Goal: Task Accomplishment & Management: Manage account settings

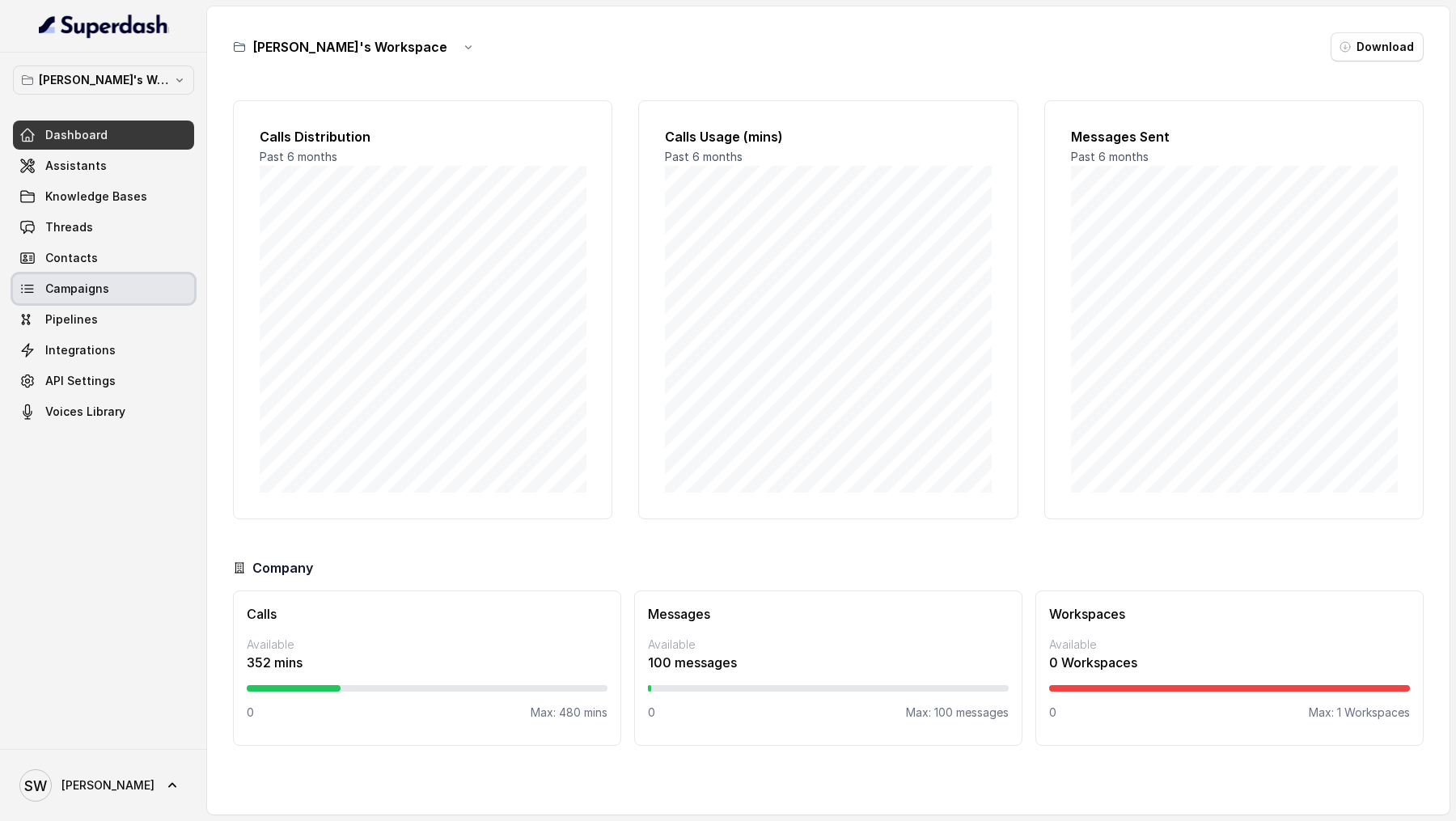
click at [102, 285] on span "Campaigns" at bounding box center [77, 289] width 64 height 17
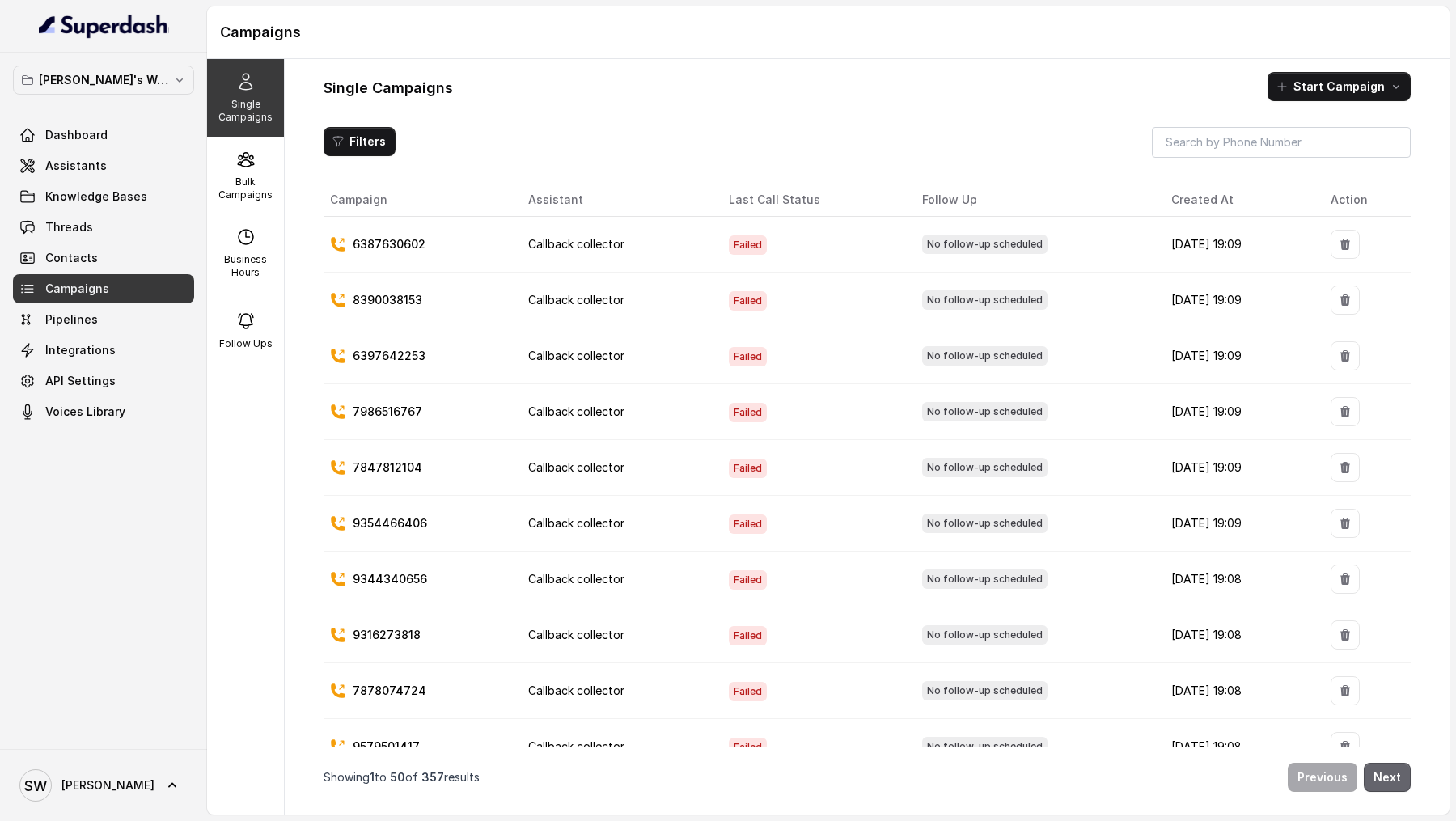
click at [1399, 781] on button "Next" at bounding box center [1387, 777] width 47 height 29
click at [1319, 773] on button "Previous" at bounding box center [1322, 777] width 69 height 29
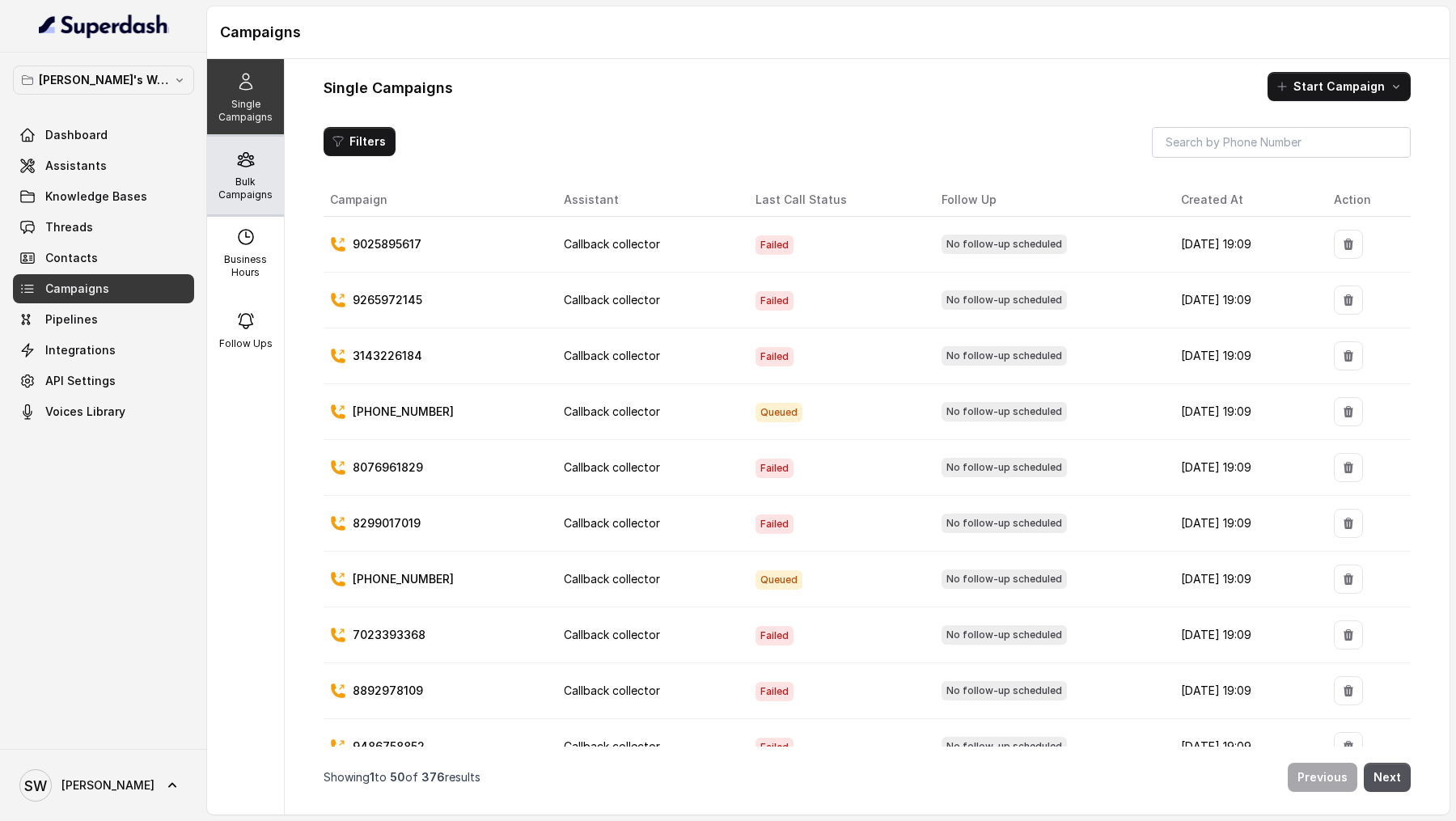
click at [219, 172] on div "Bulk Campaigns" at bounding box center [245, 176] width 77 height 78
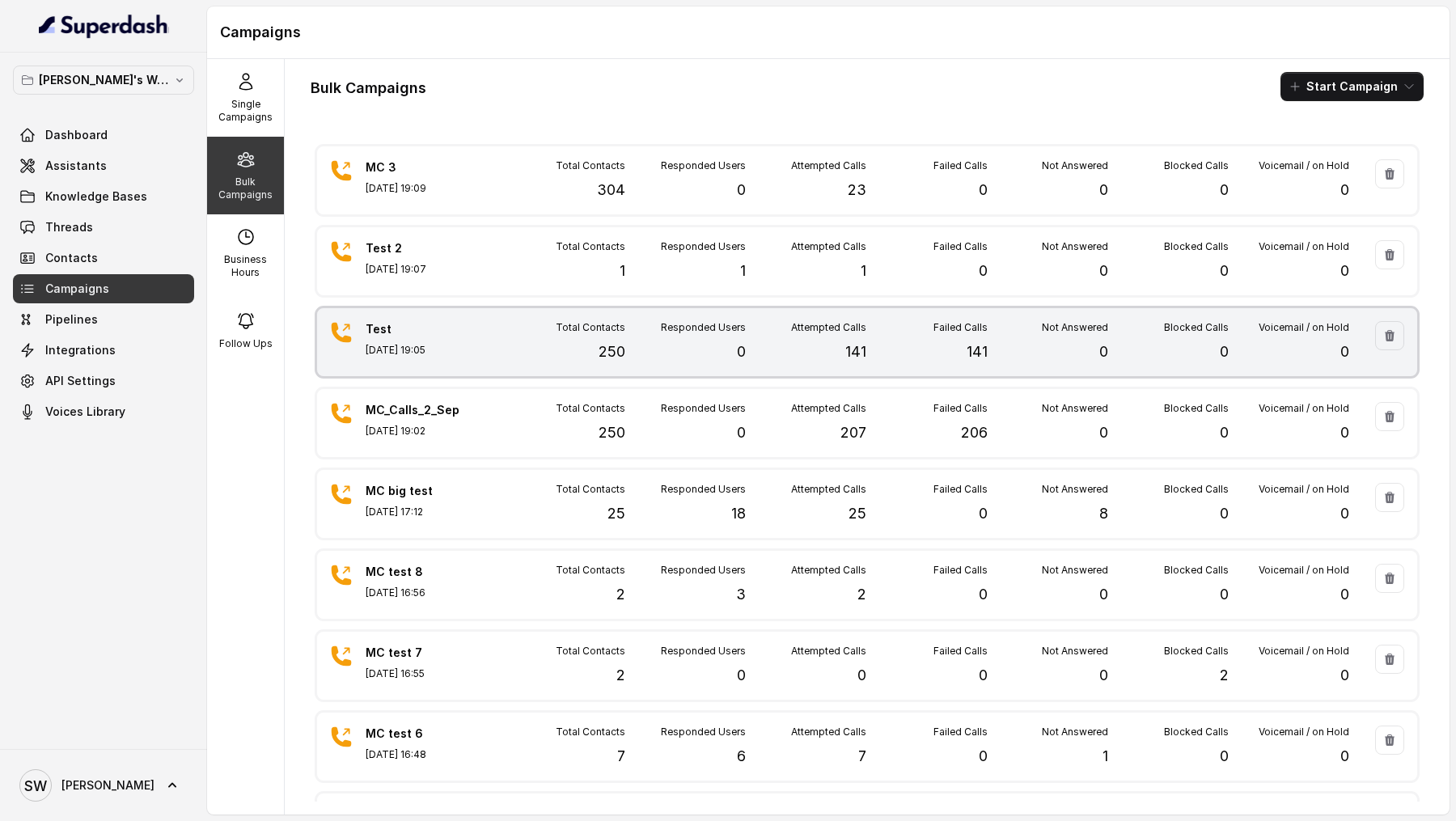
click at [516, 341] on div "Total Contacts 250" at bounding box center [565, 342] width 120 height 42
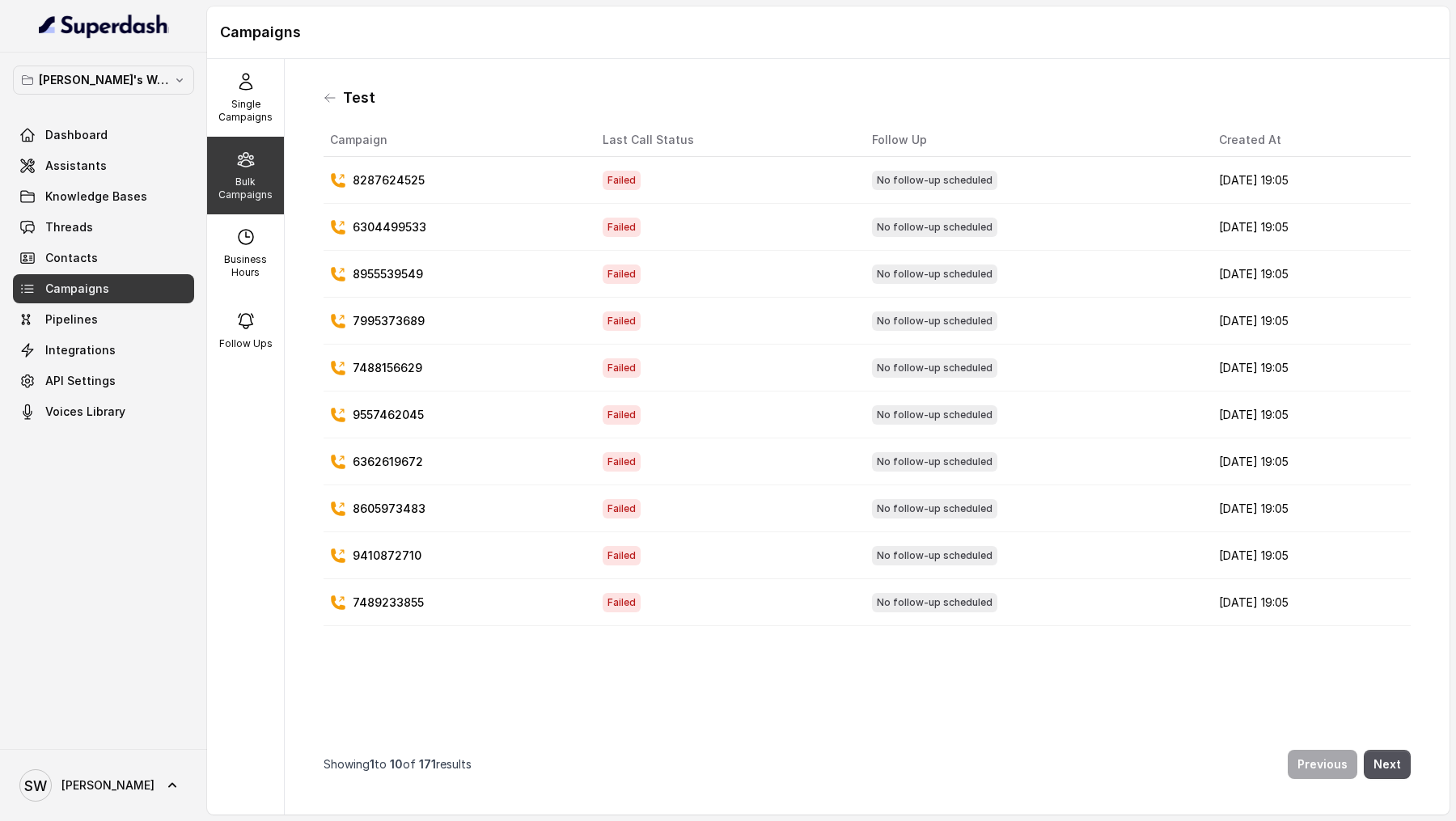
click at [342, 98] on div "Test" at bounding box center [867, 97] width 1087 height 26
click at [332, 97] on icon at bounding box center [330, 98] width 13 height 13
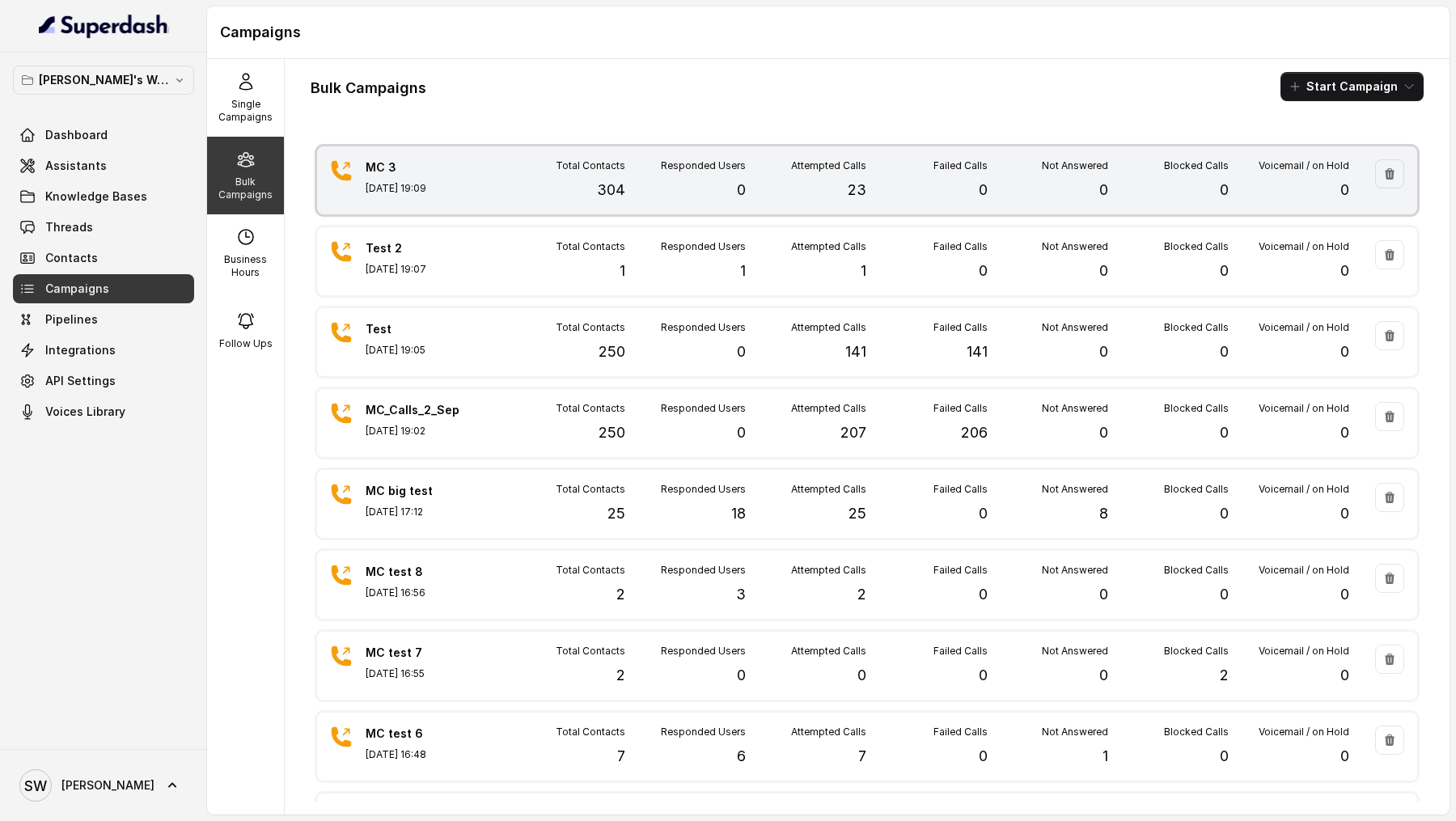
click at [511, 168] on div "Total Contacts 304" at bounding box center [565, 180] width 120 height 42
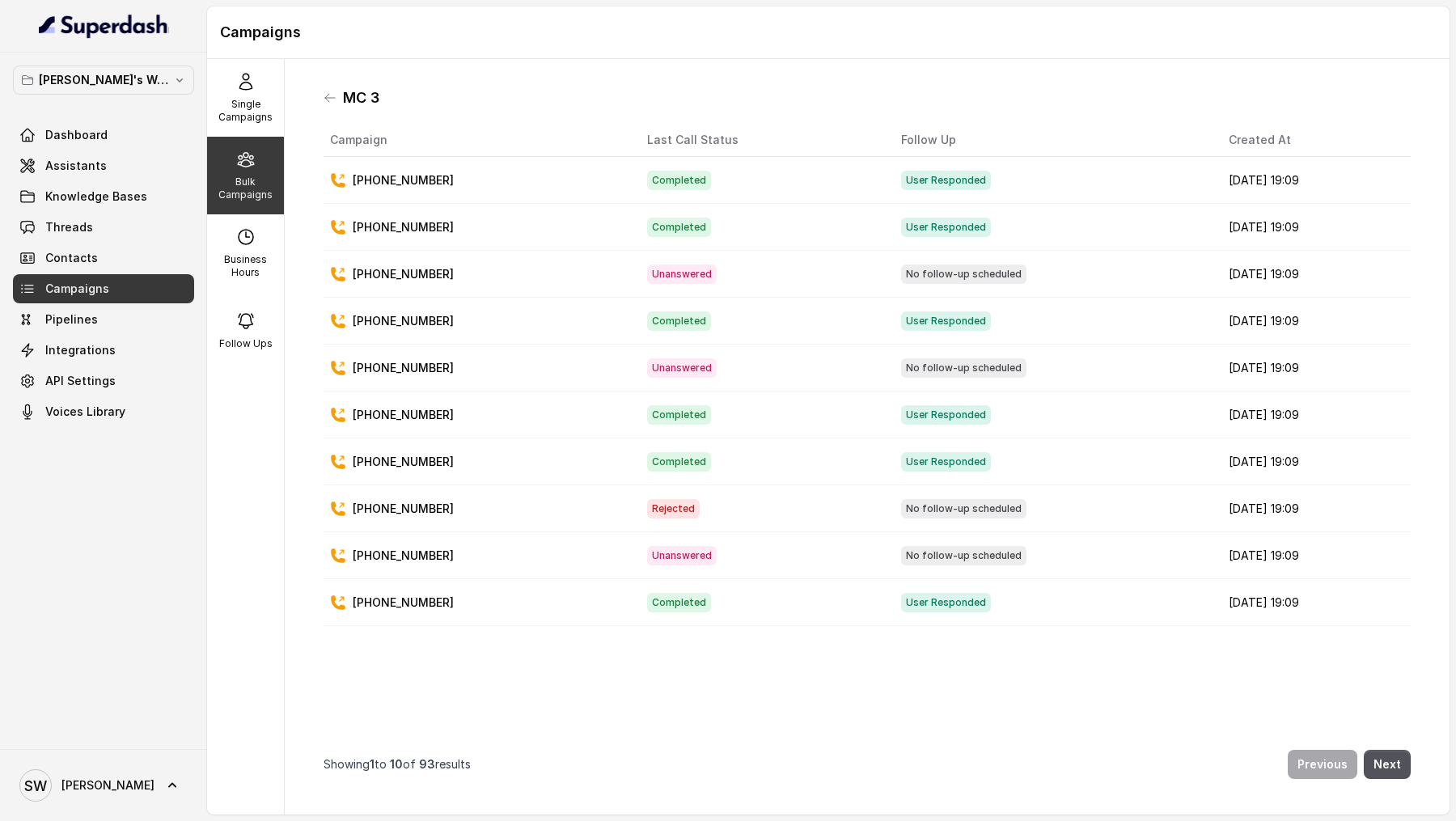
click at [321, 92] on div "MC 3 Campaign Last Call Status Follow Up Created At +919760066853 Completed Use…" at bounding box center [867, 436] width 1113 height 730
click at [332, 98] on icon at bounding box center [330, 98] width 13 height 13
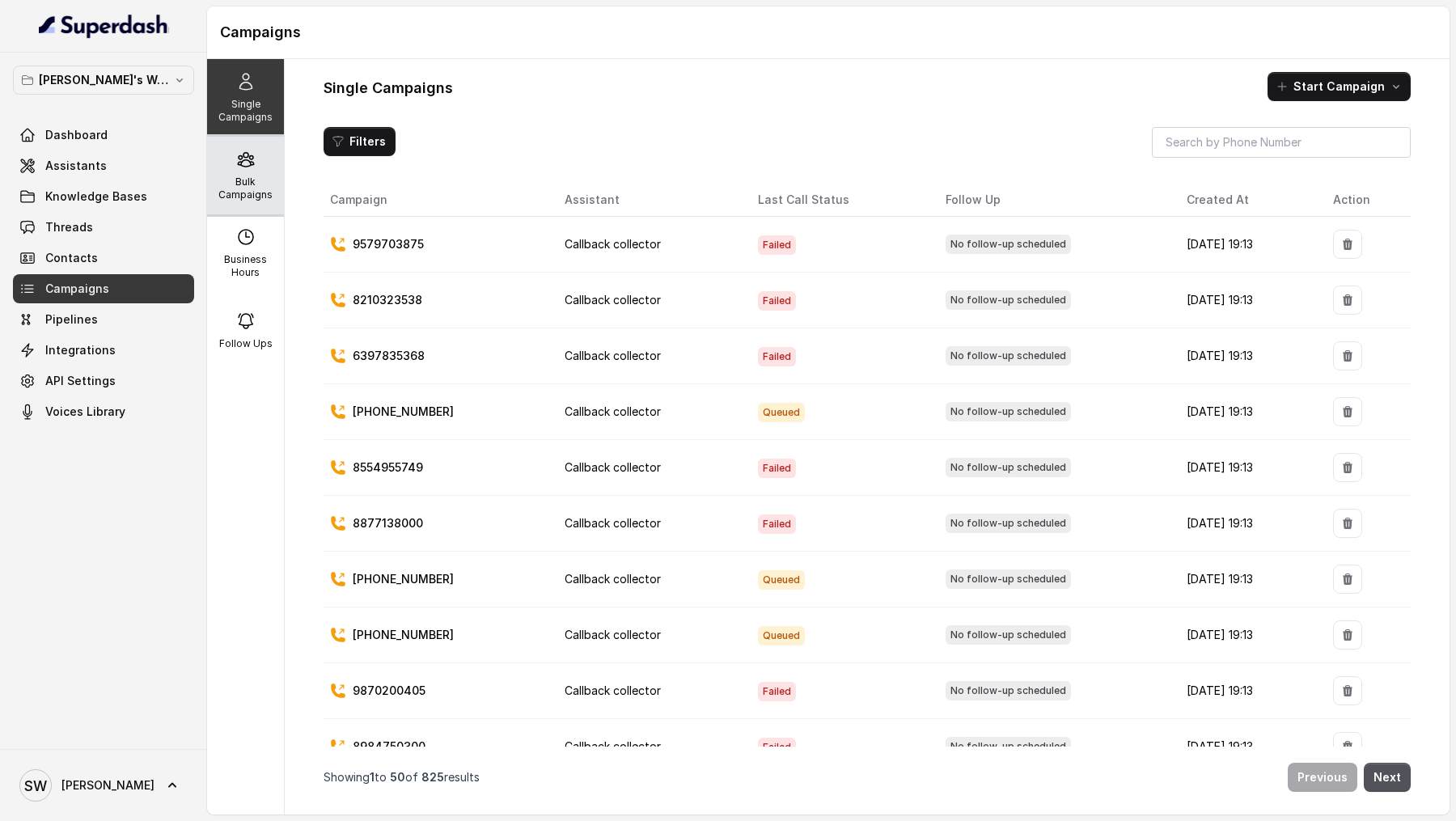
click at [250, 174] on div "Bulk Campaigns" at bounding box center [245, 176] width 77 height 78
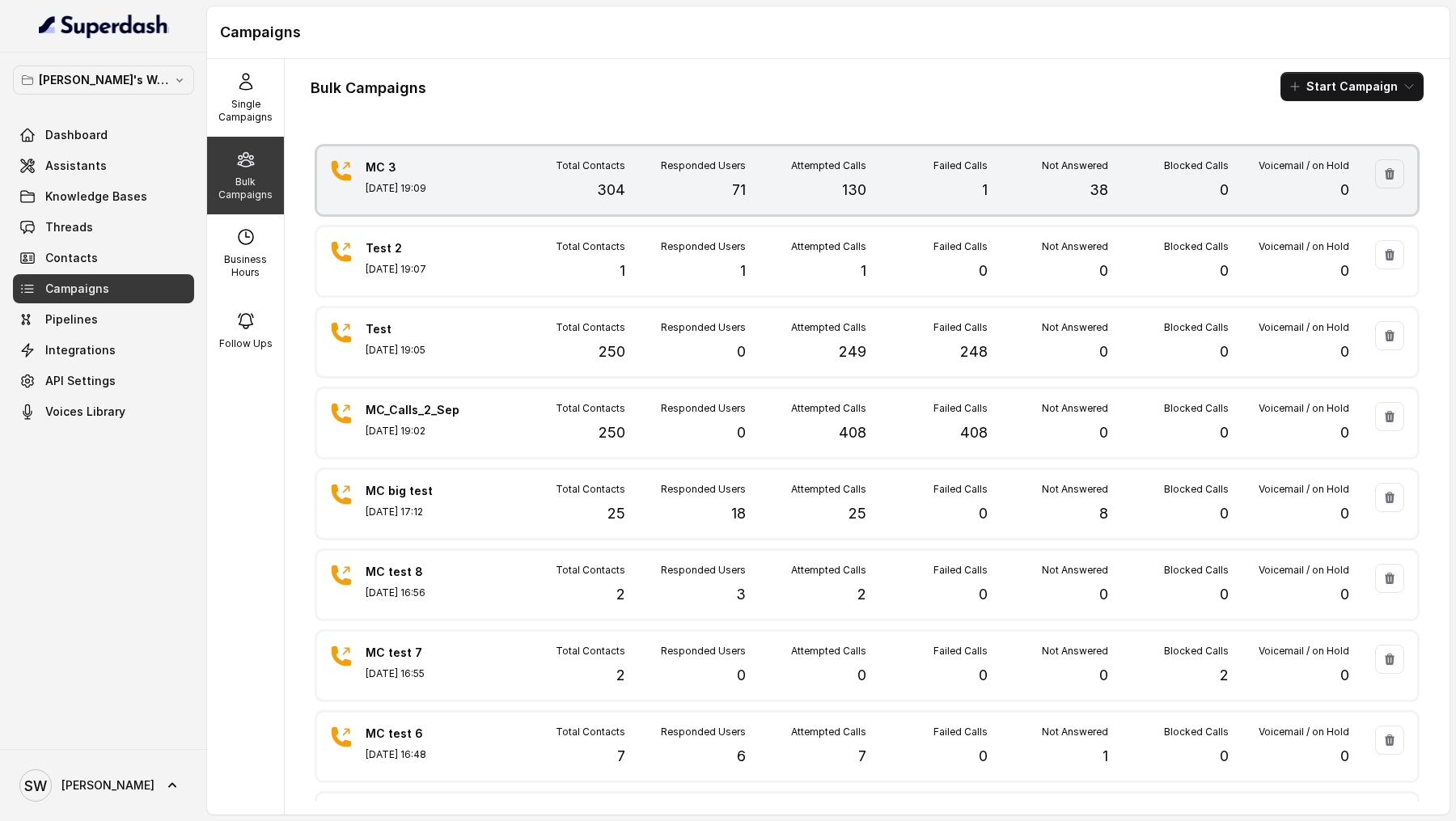
click at [514, 187] on div "Total Contacts 304" at bounding box center [565, 180] width 120 height 42
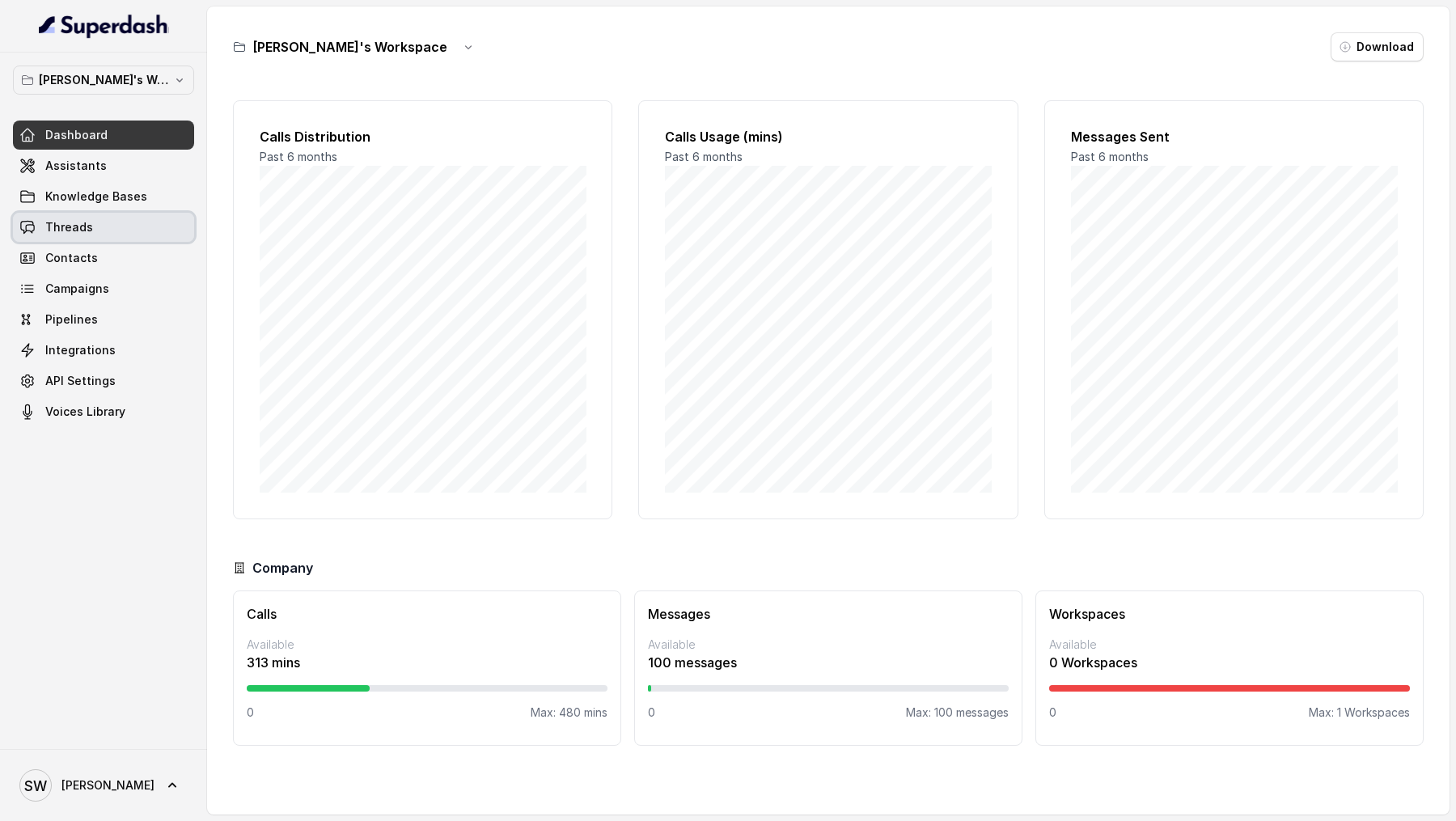
click at [110, 237] on link "Threads" at bounding box center [104, 227] width 181 height 29
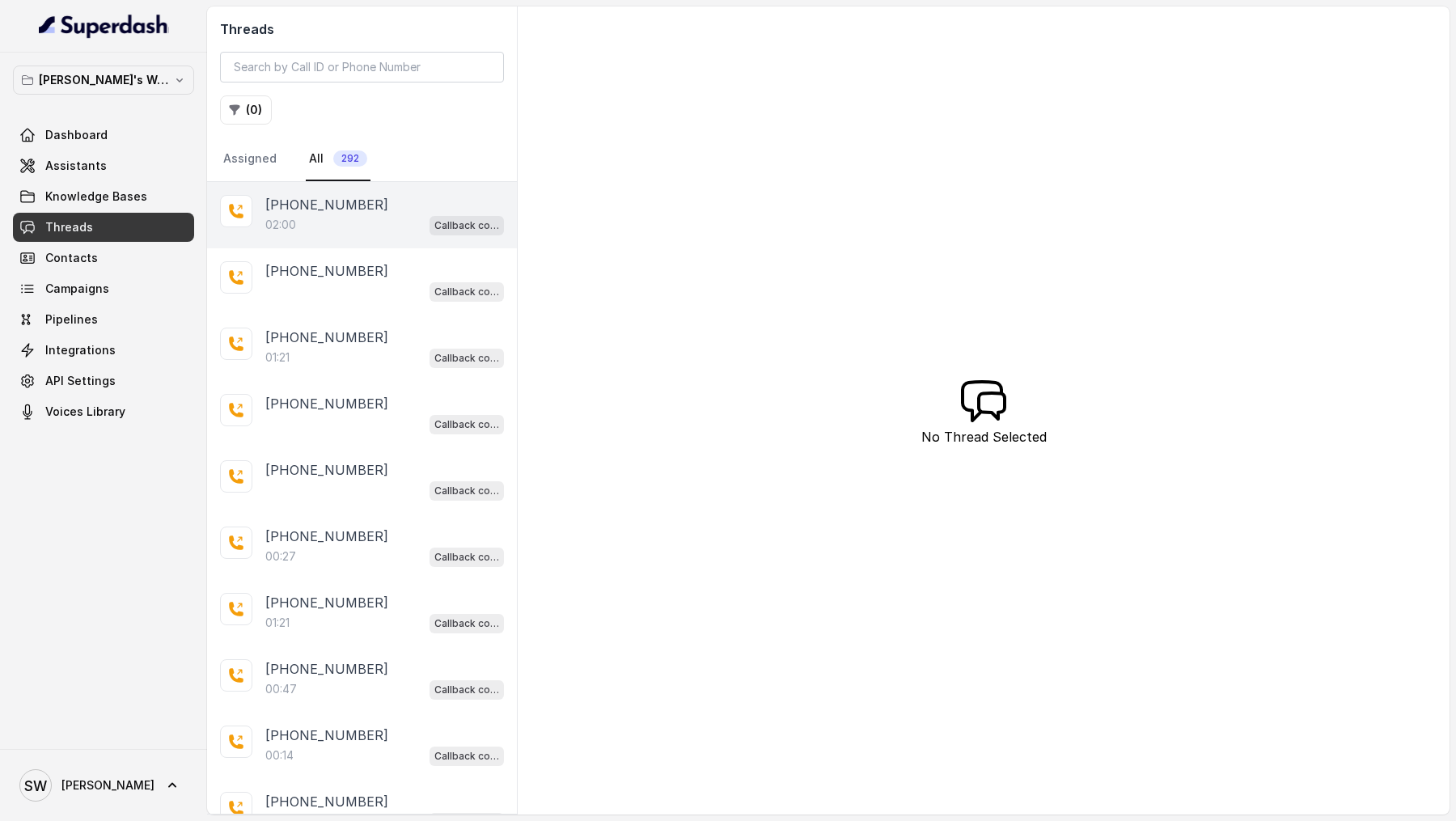
click at [346, 215] on div "02:00 Callback collector" at bounding box center [384, 224] width 238 height 21
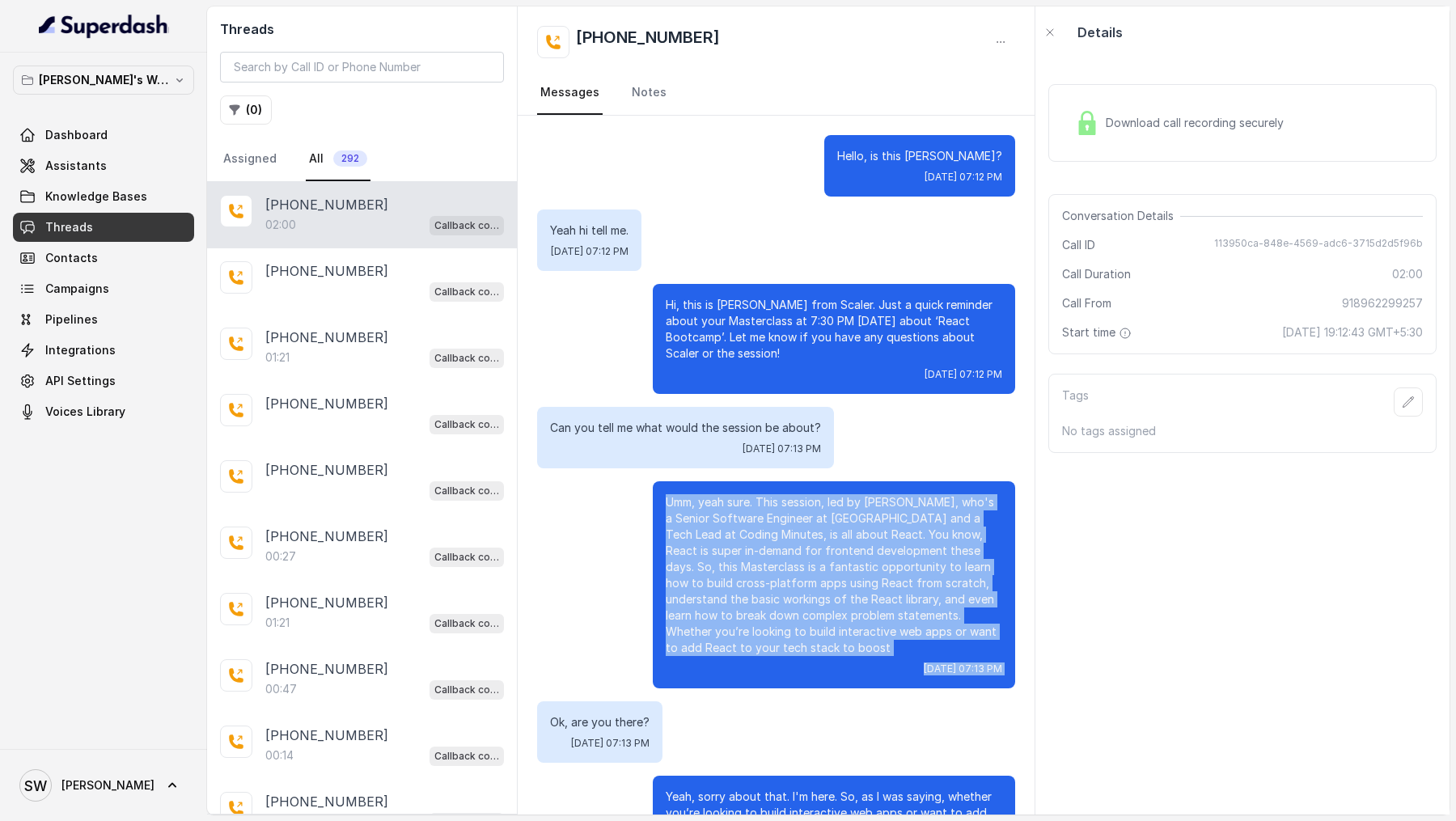
drag, startPoint x: 651, startPoint y: 474, endPoint x: 813, endPoint y: 680, distance: 262.1
click at [813, 680] on div "Hello, is this [PERSON_NAME]? [DATE] 07:12 PM Yeah hi tell me. [DATE] 07:12 PM …" at bounding box center [776, 748] width 517 height 1266
click at [812, 679] on div "Hello, is this [PERSON_NAME]? [DATE] 07:12 PM Yeah hi tell me. [DATE] 07:12 PM …" at bounding box center [776, 748] width 517 height 1266
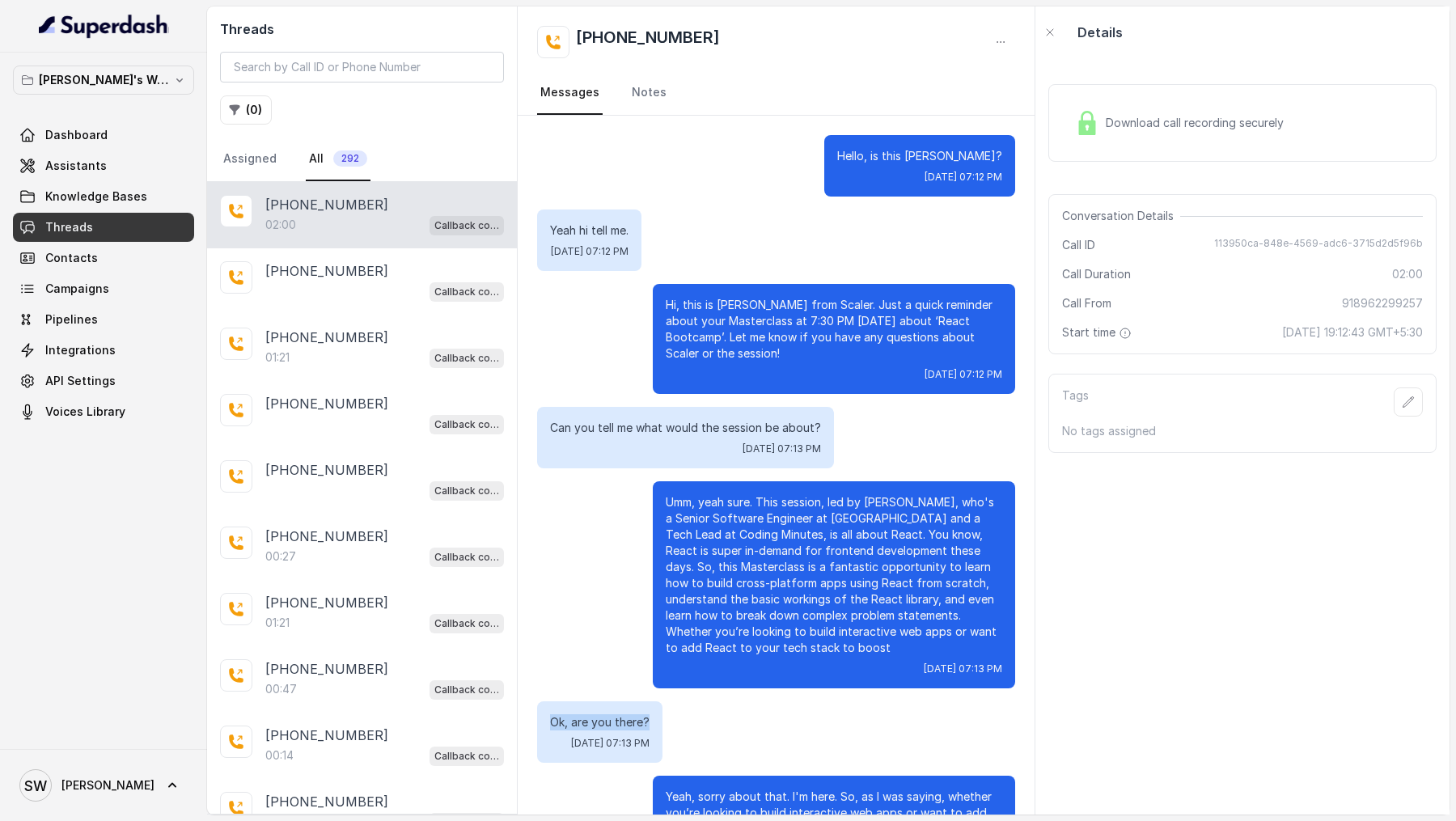
drag, startPoint x: 544, startPoint y: 701, endPoint x: 670, endPoint y: 709, distance: 126.3
click at [662, 709] on div "Ok, are you there? [DATE] 07:13 PM" at bounding box center [600, 732] width 125 height 62
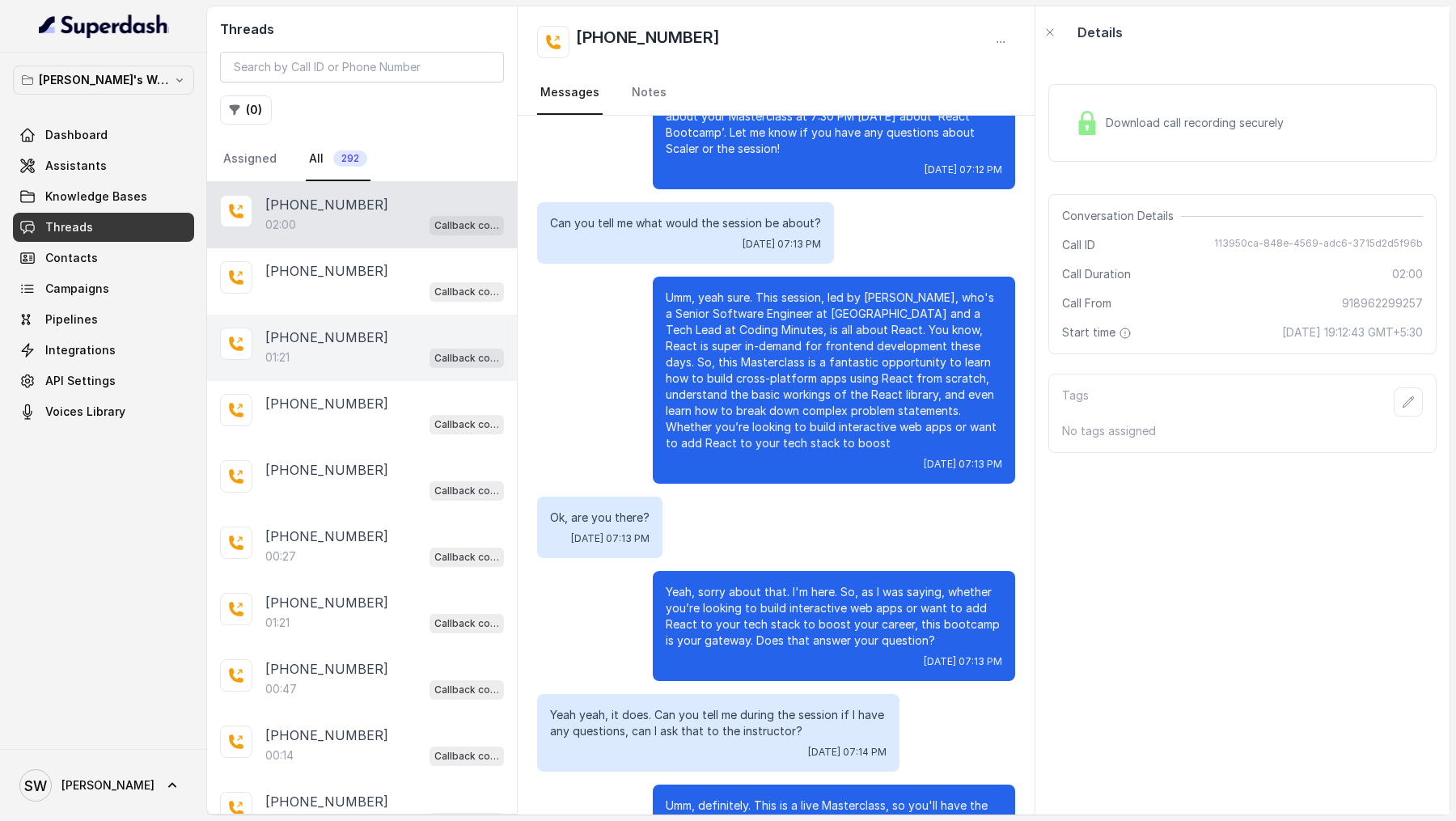
click at [332, 337] on p "[PHONE_NUMBER]" at bounding box center [327, 337] width 123 height 20
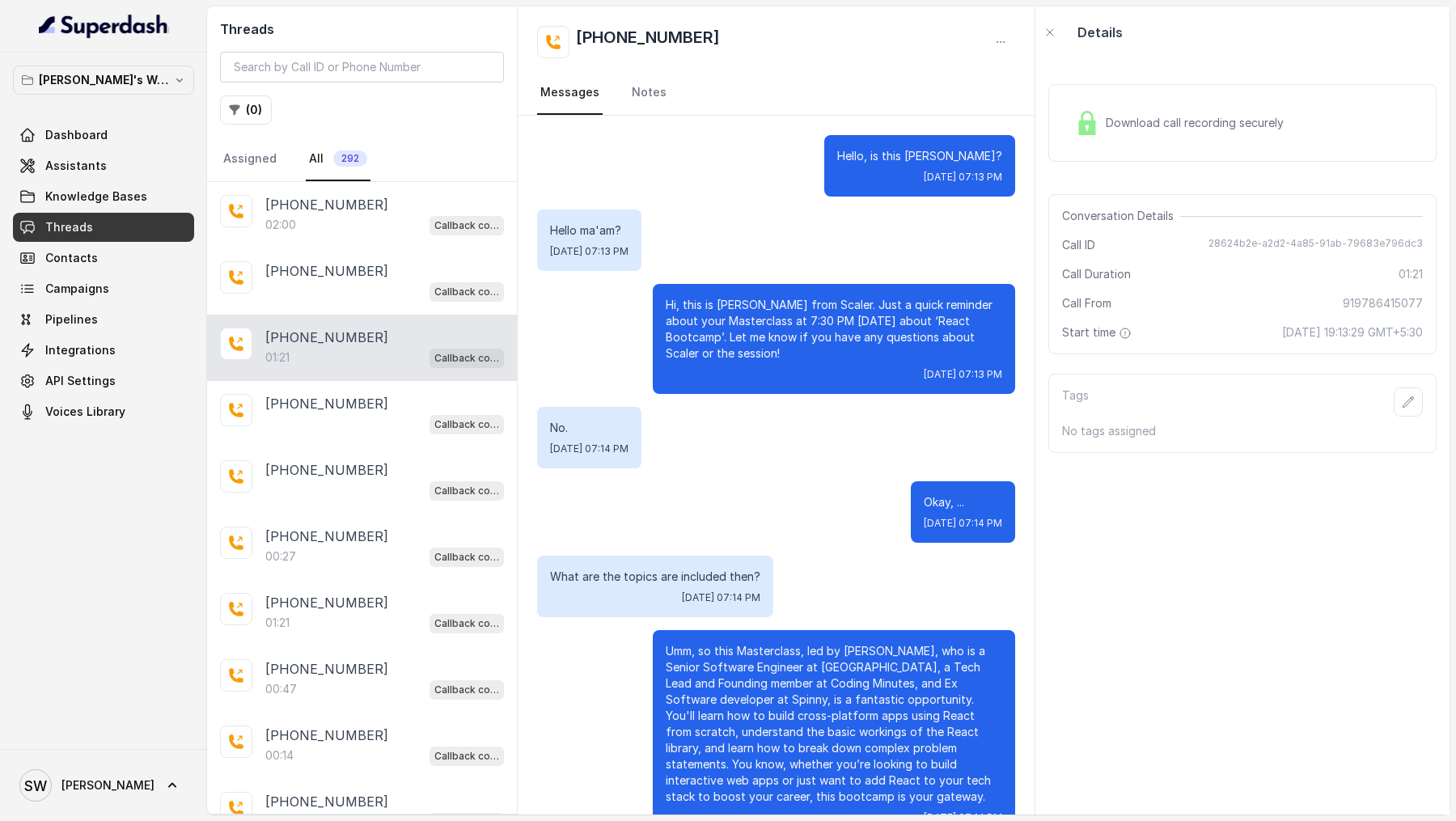
scroll to position [265, 0]
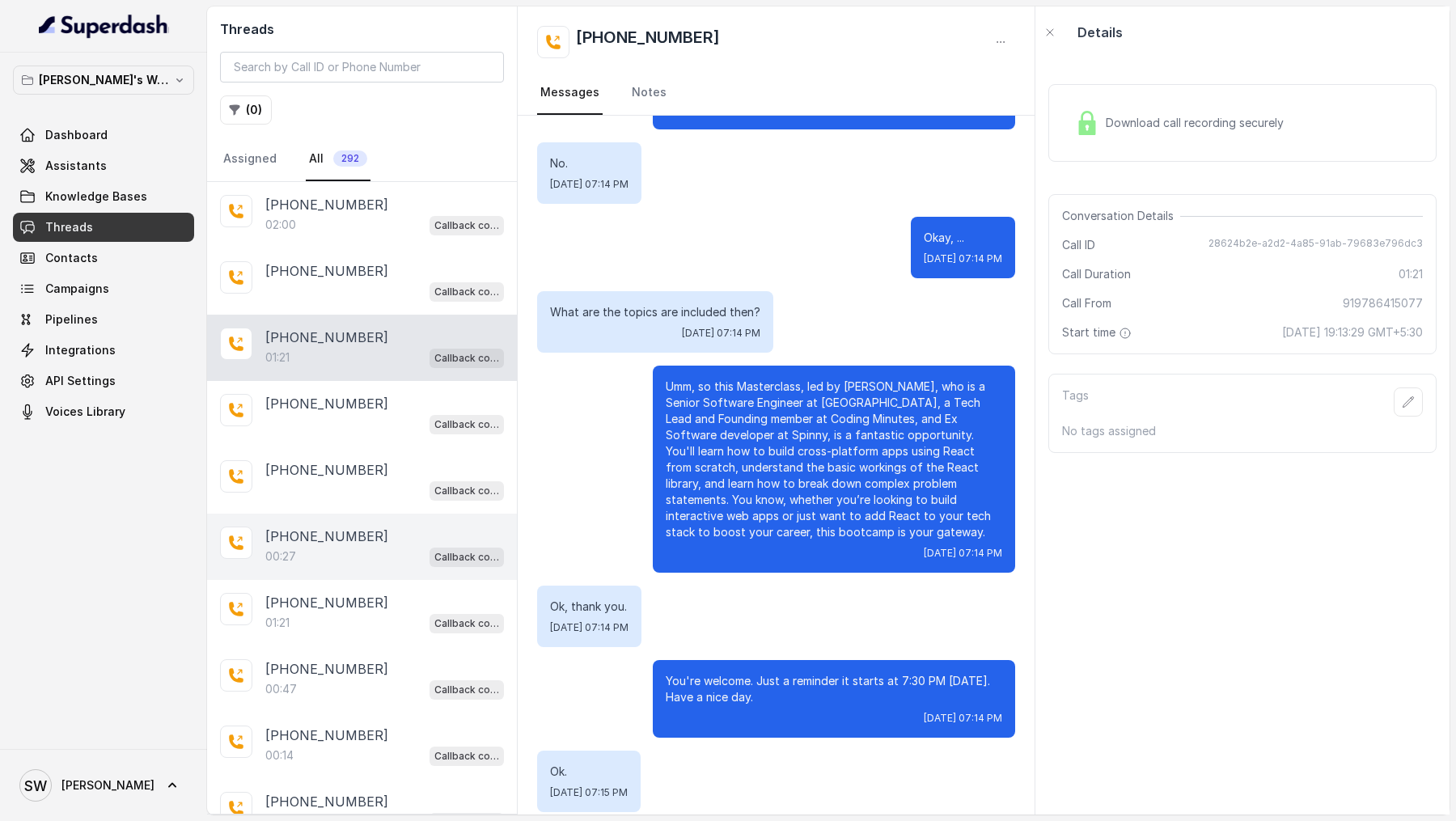
click at [362, 560] on div "00:27 Callback collector" at bounding box center [384, 556] width 238 height 21
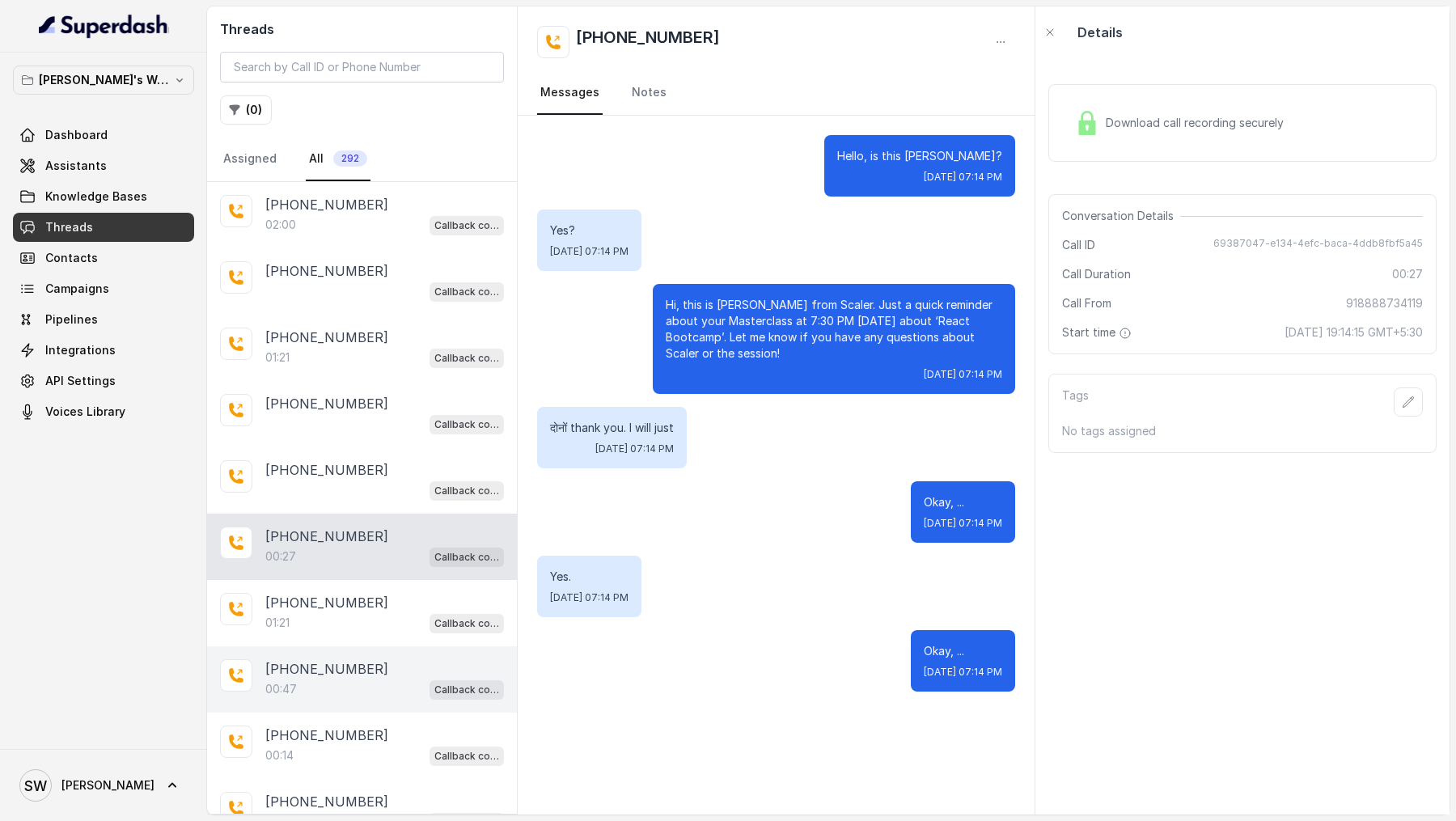
click at [298, 668] on p "[PHONE_NUMBER]" at bounding box center [327, 669] width 123 height 20
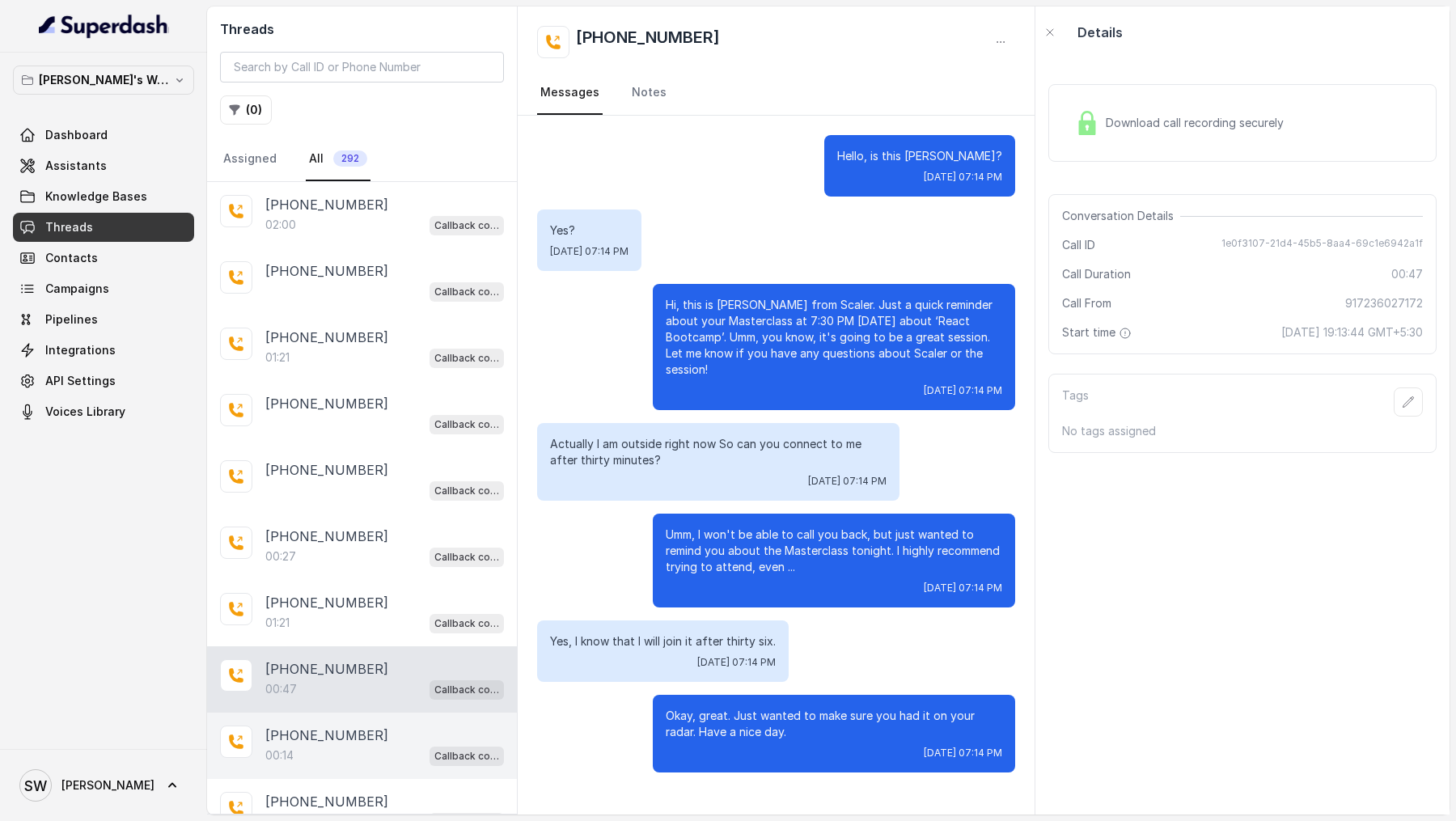
scroll to position [24, 0]
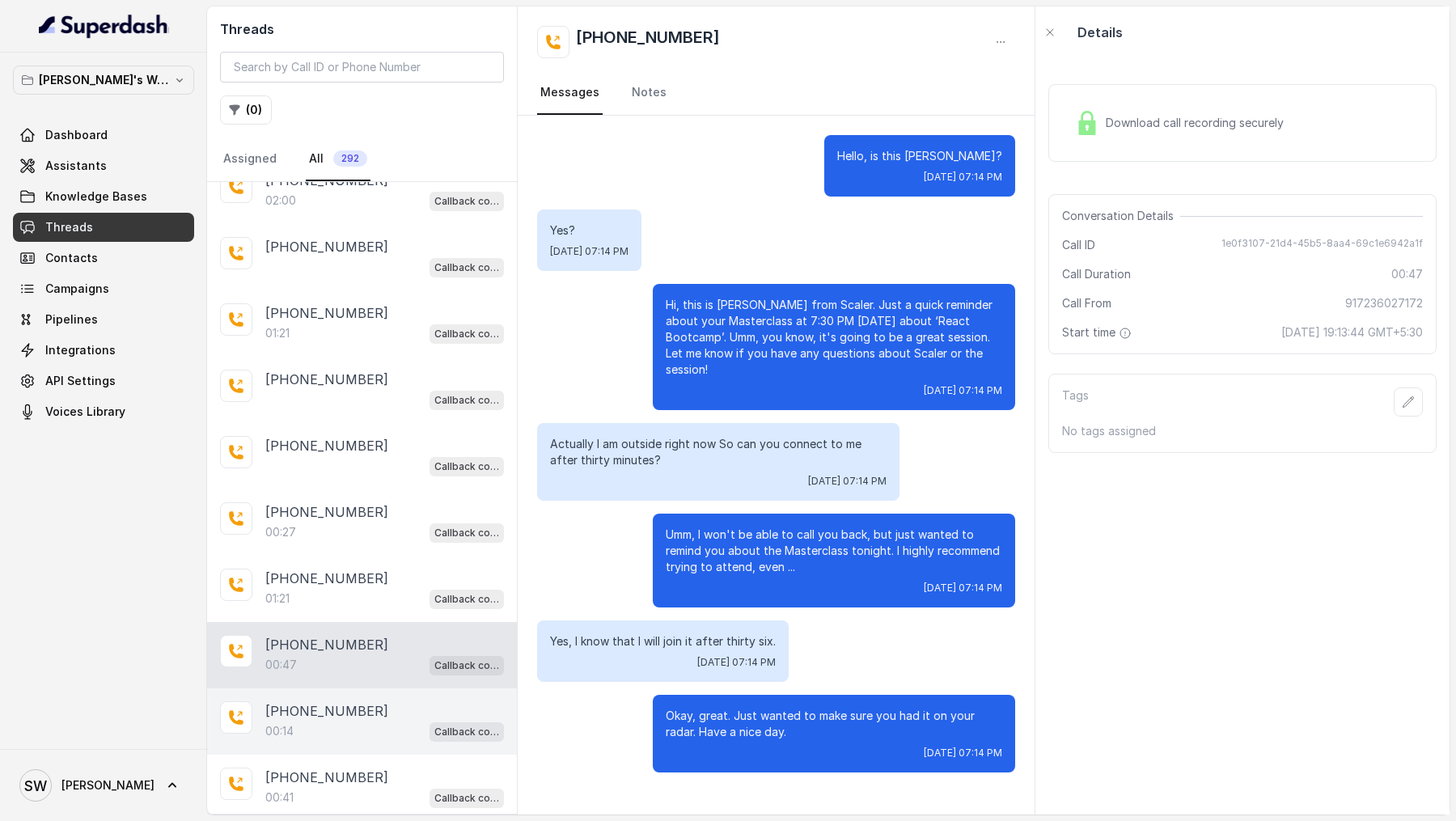
click at [319, 729] on div "00:14 Callback collector" at bounding box center [384, 731] width 238 height 21
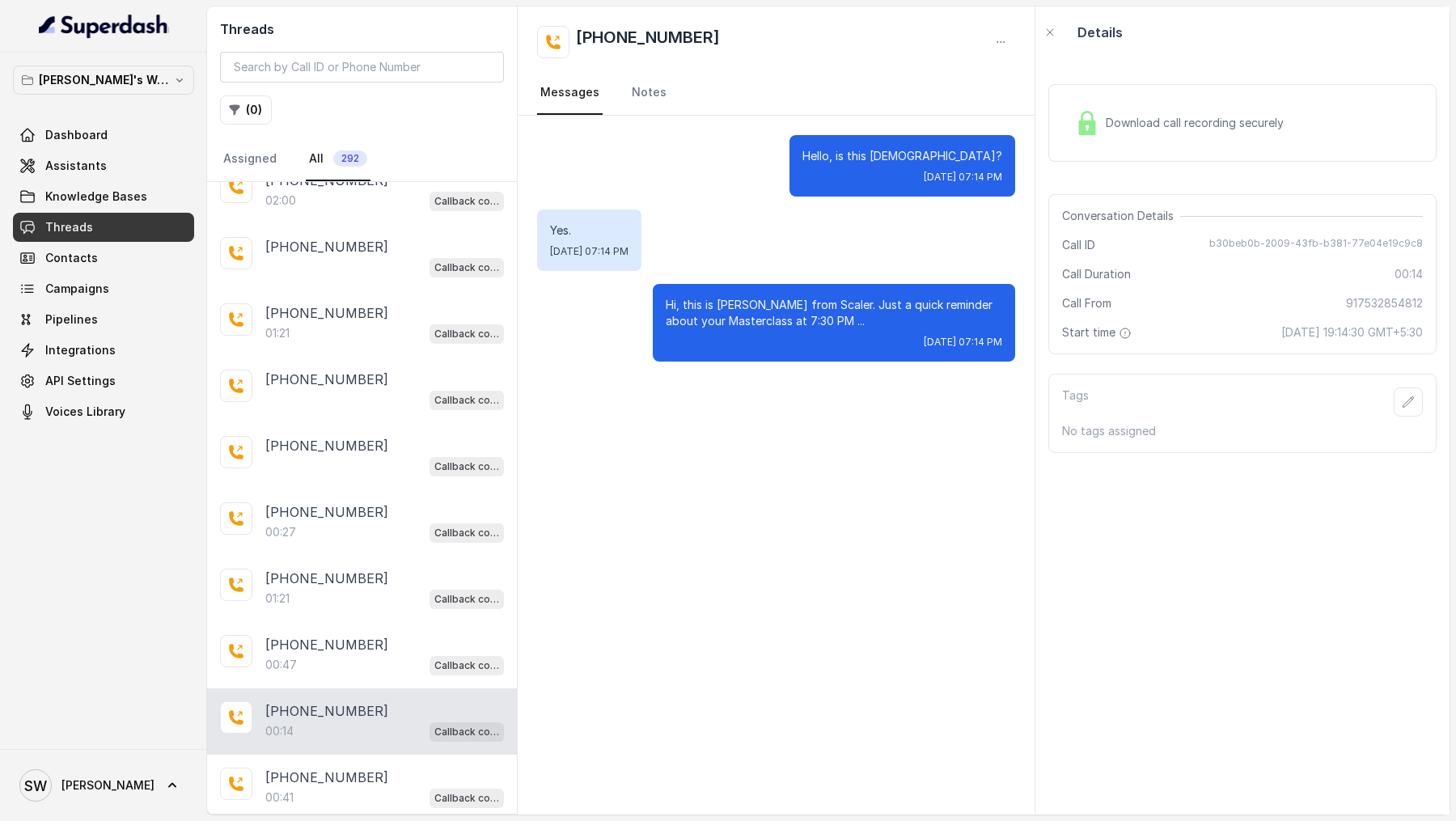
scroll to position [113, 0]
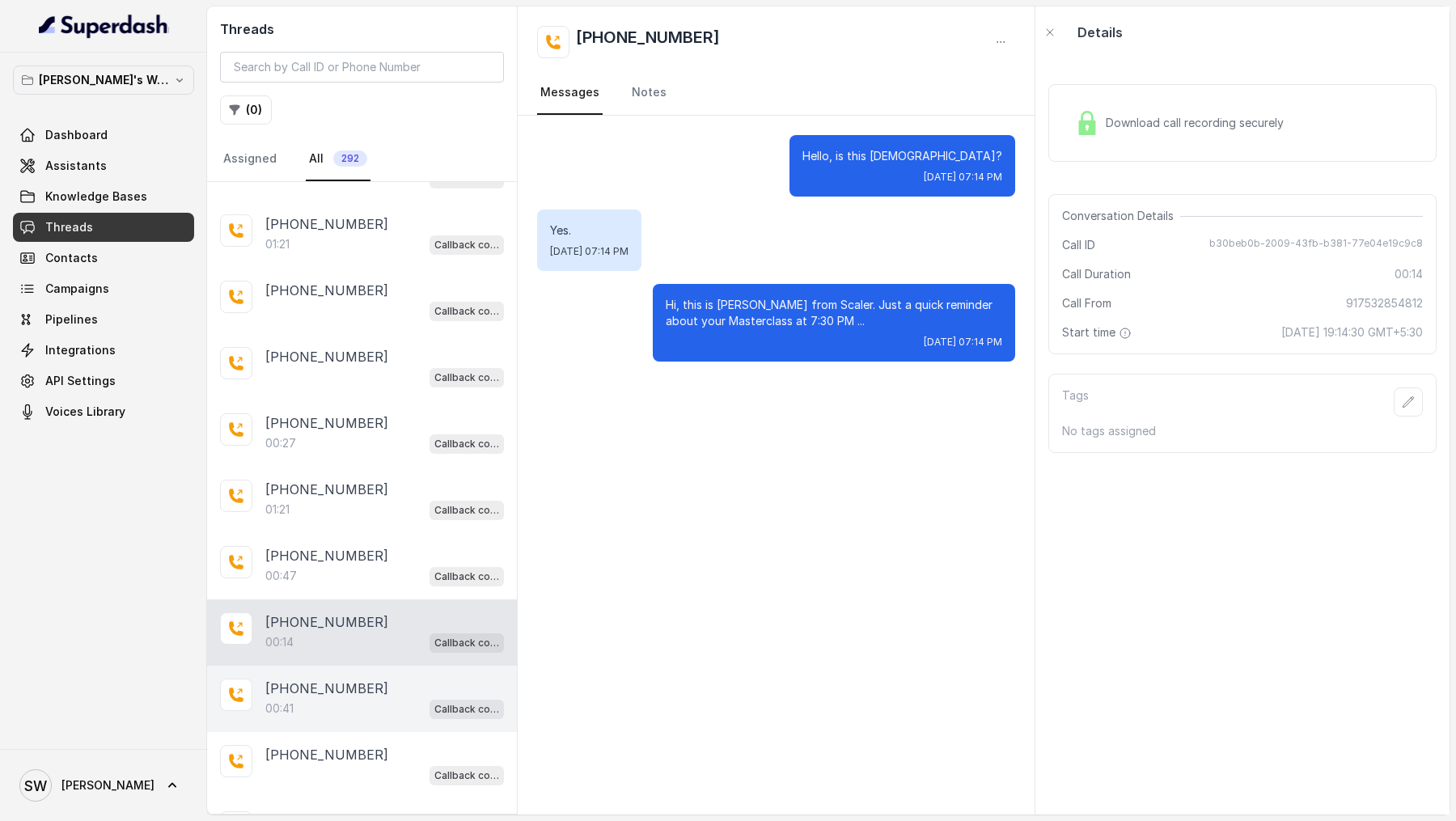
click at [342, 684] on p "[PHONE_NUMBER]" at bounding box center [327, 689] width 123 height 20
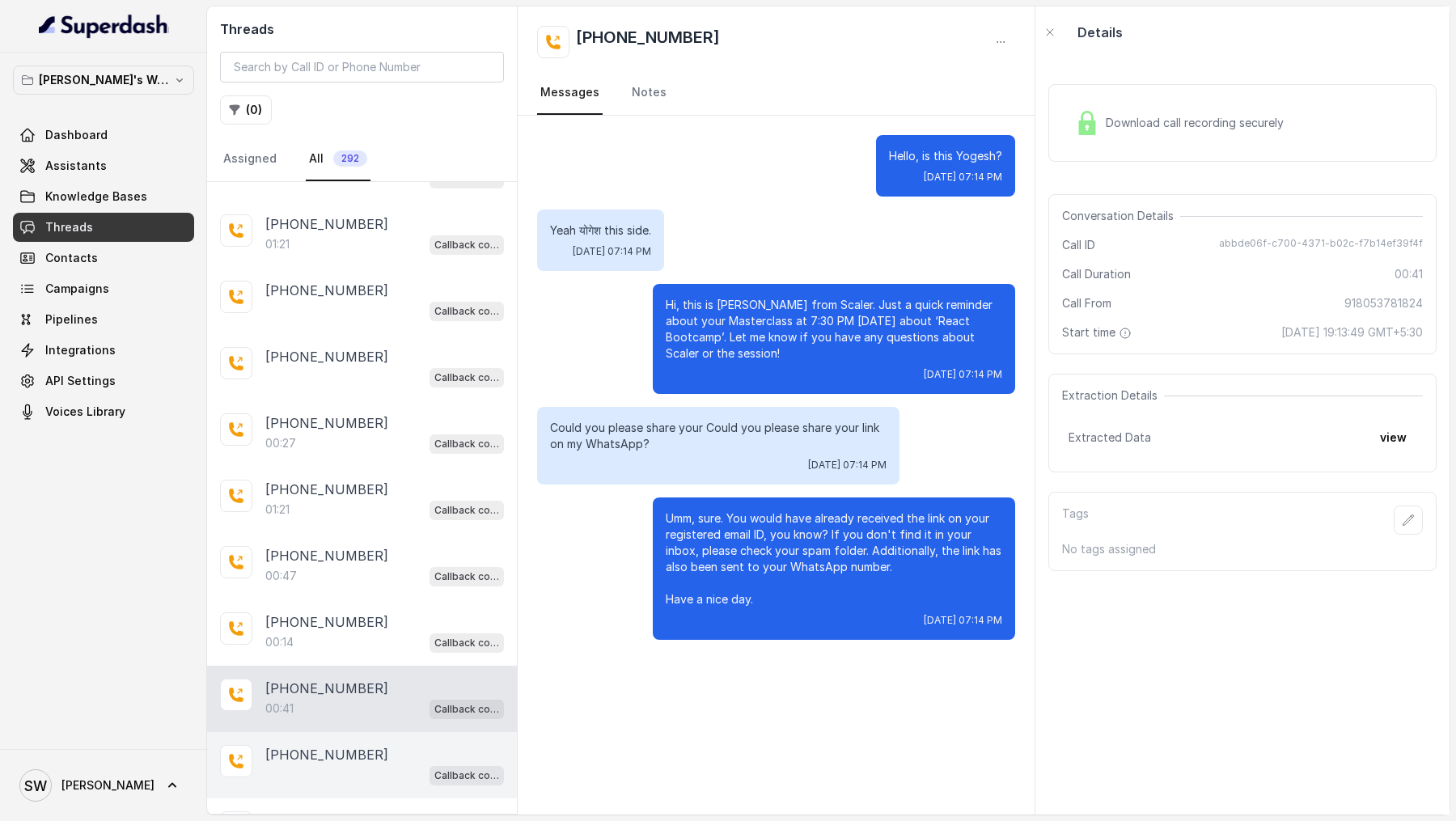
scroll to position [312, 0]
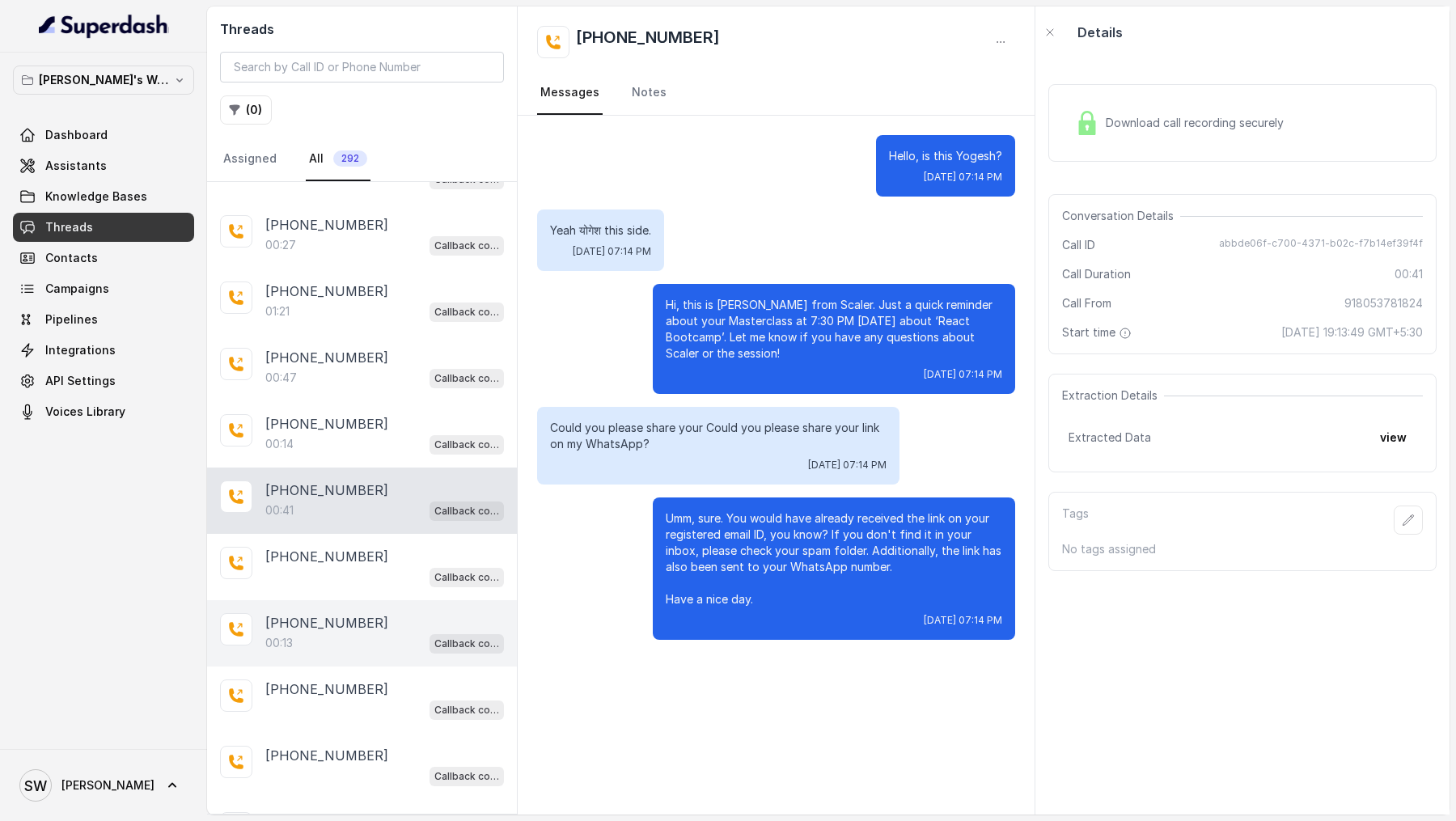
click at [389, 640] on div "00:13 Callback collector" at bounding box center [384, 643] width 238 height 21
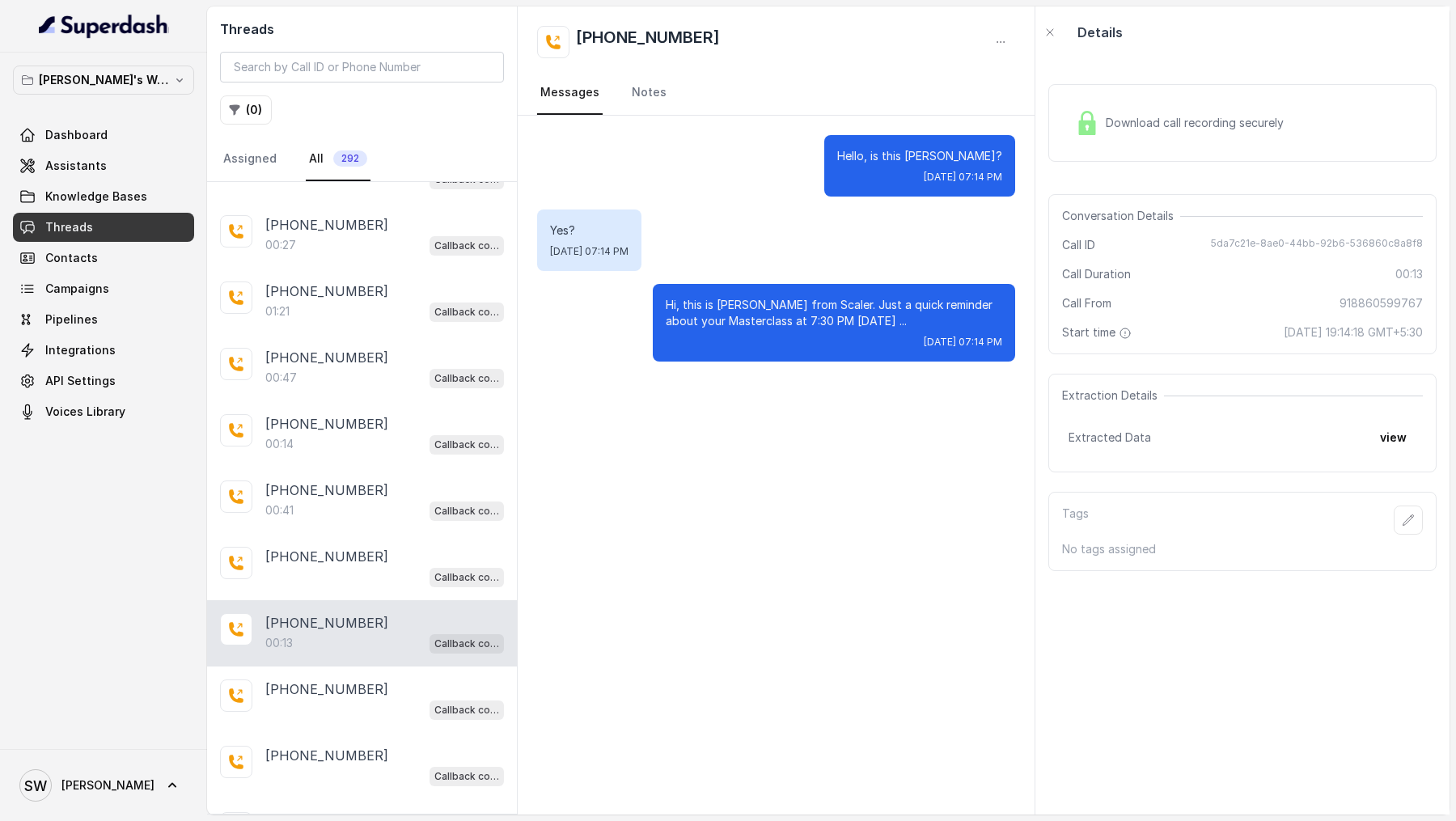
scroll to position [924, 0]
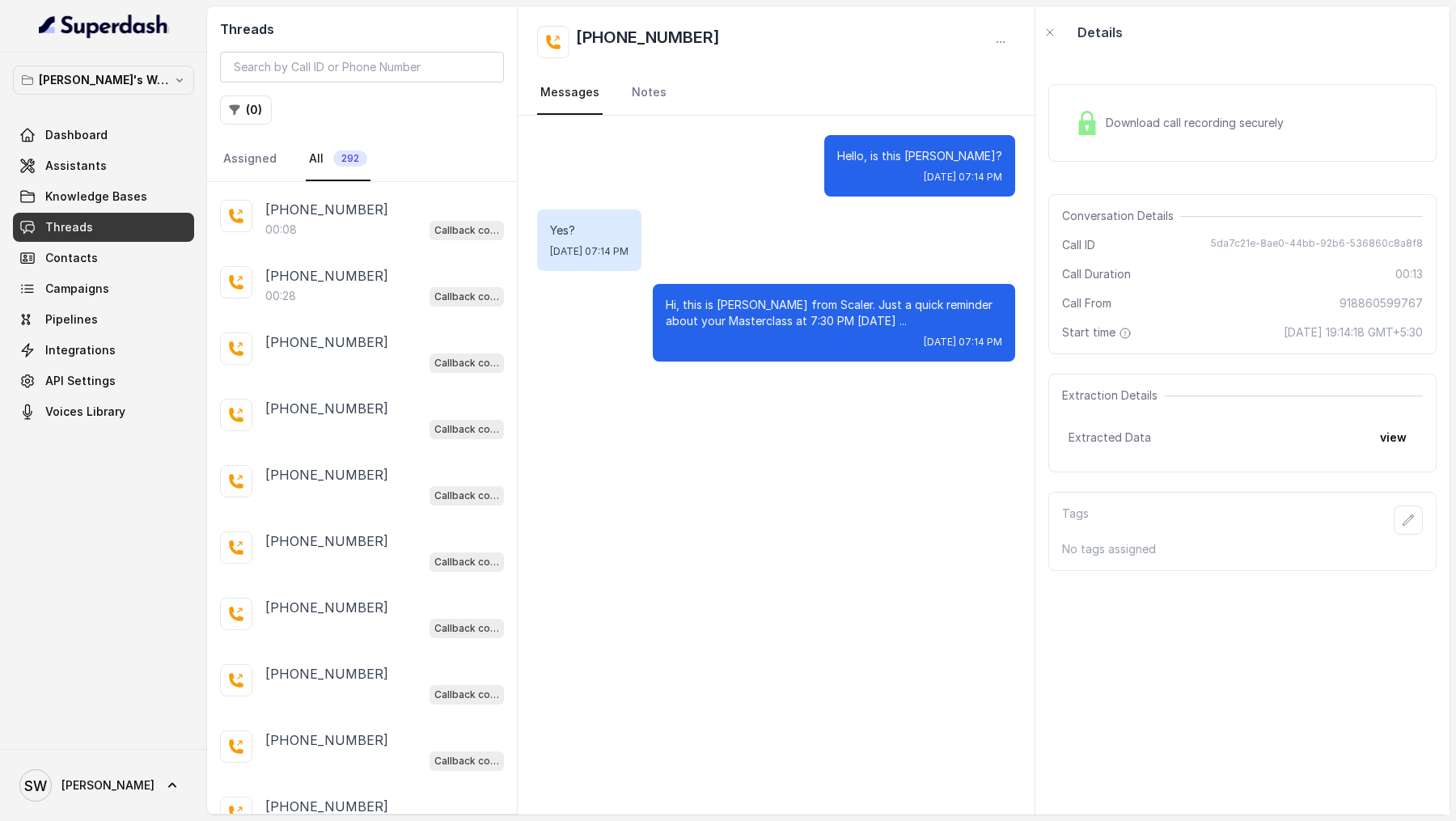
click at [78, 809] on div "SW [PERSON_NAME]" at bounding box center [103, 785] width 207 height 72
click at [100, 790] on span "[PERSON_NAME]" at bounding box center [108, 786] width 93 height 17
click at [141, 746] on div "Logout" at bounding box center [102, 739] width 138 height 20
